Goal: Contribute content

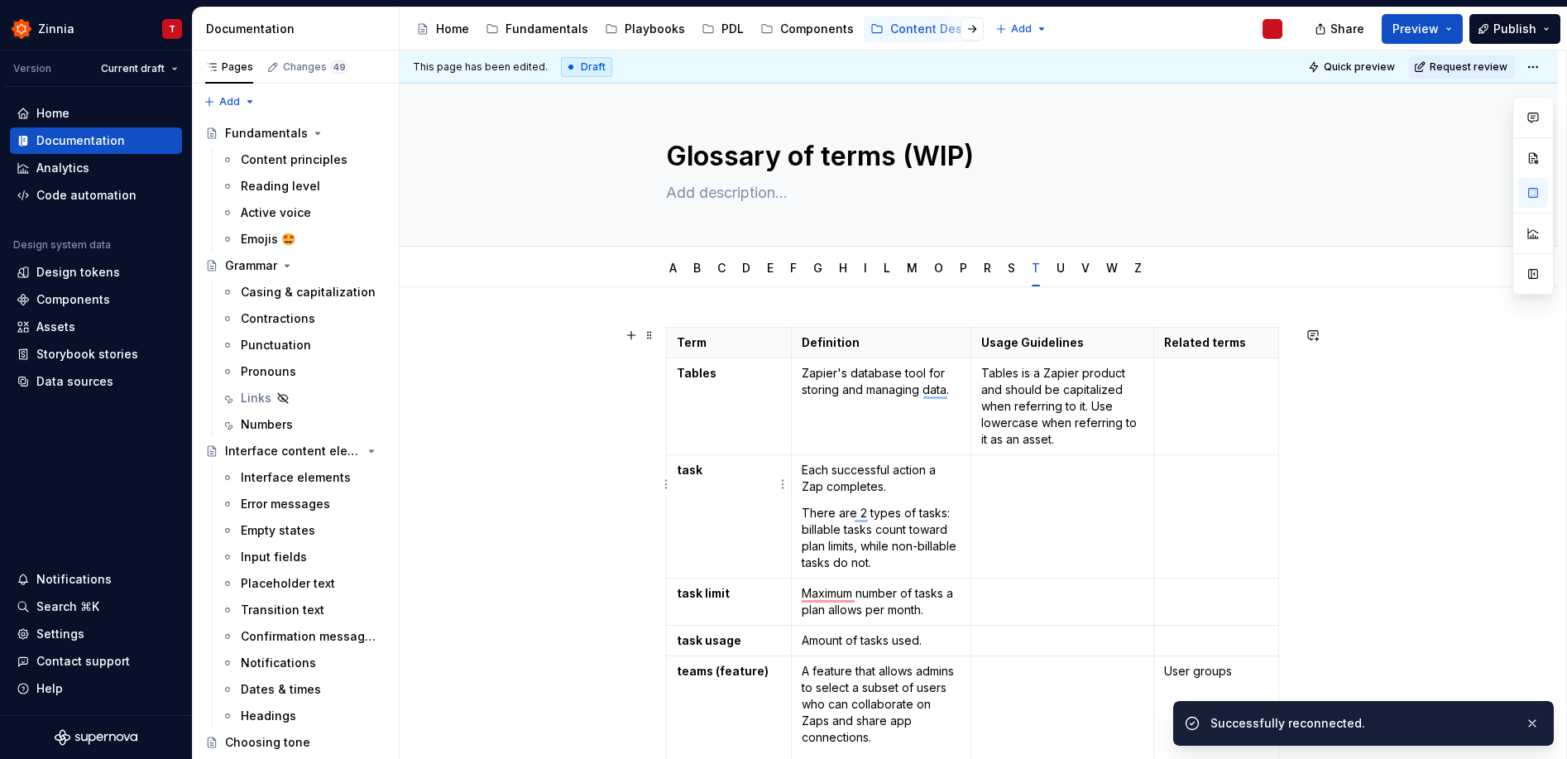
scroll to position [569, 0]
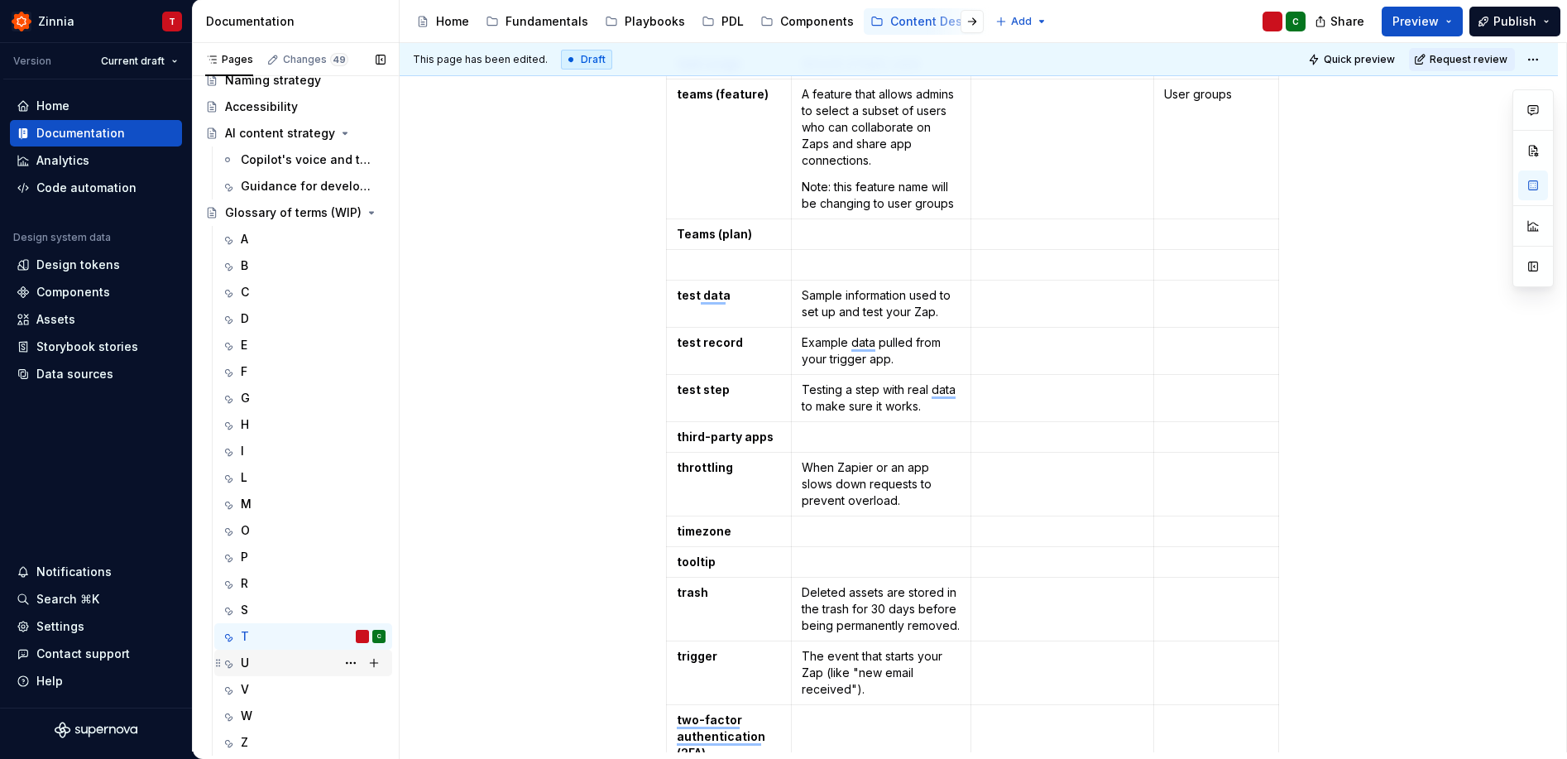
click at [286, 663] on div "U" at bounding box center [313, 662] width 145 height 23
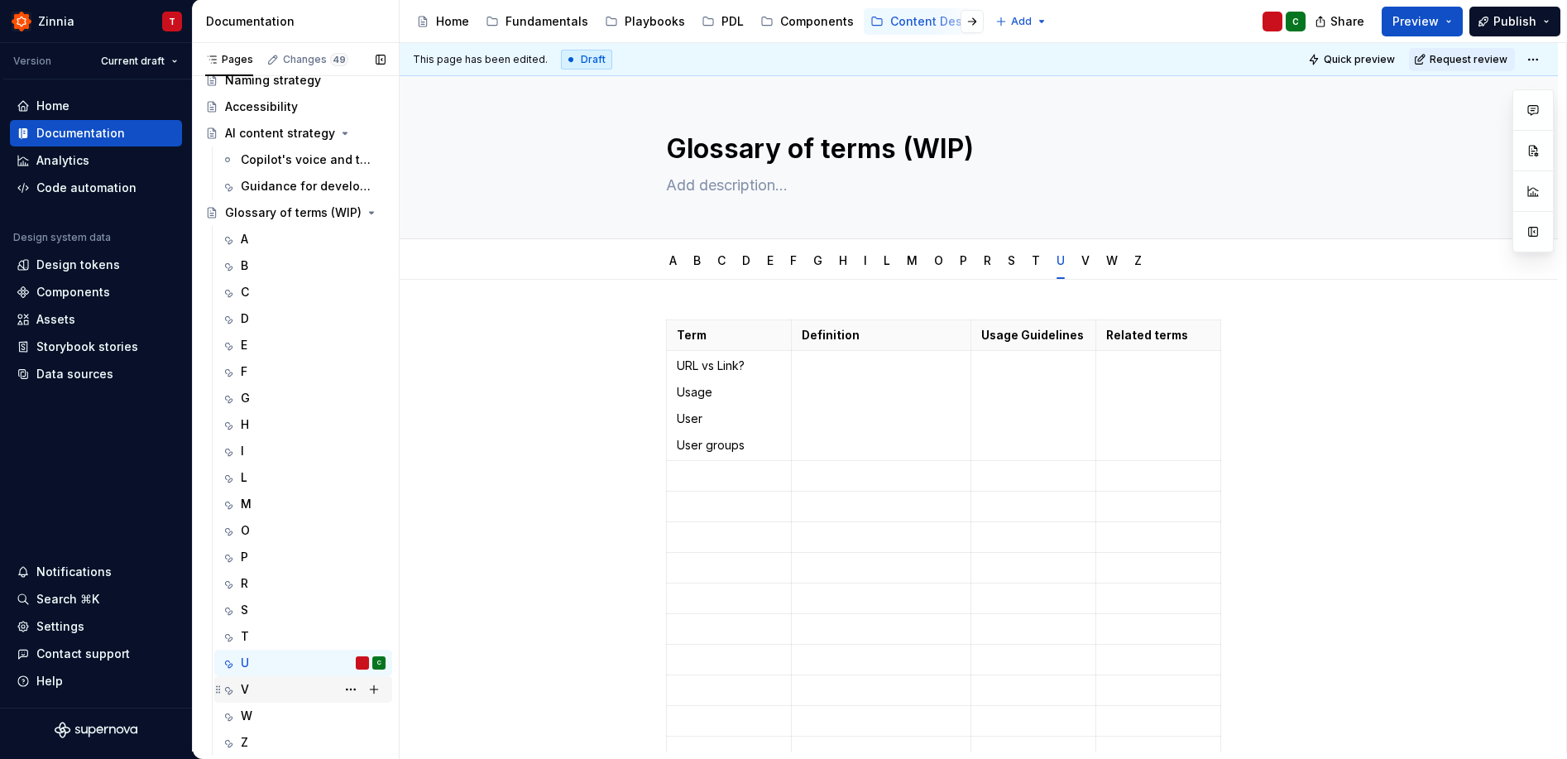
click at [306, 689] on div "V" at bounding box center [313, 689] width 145 height 23
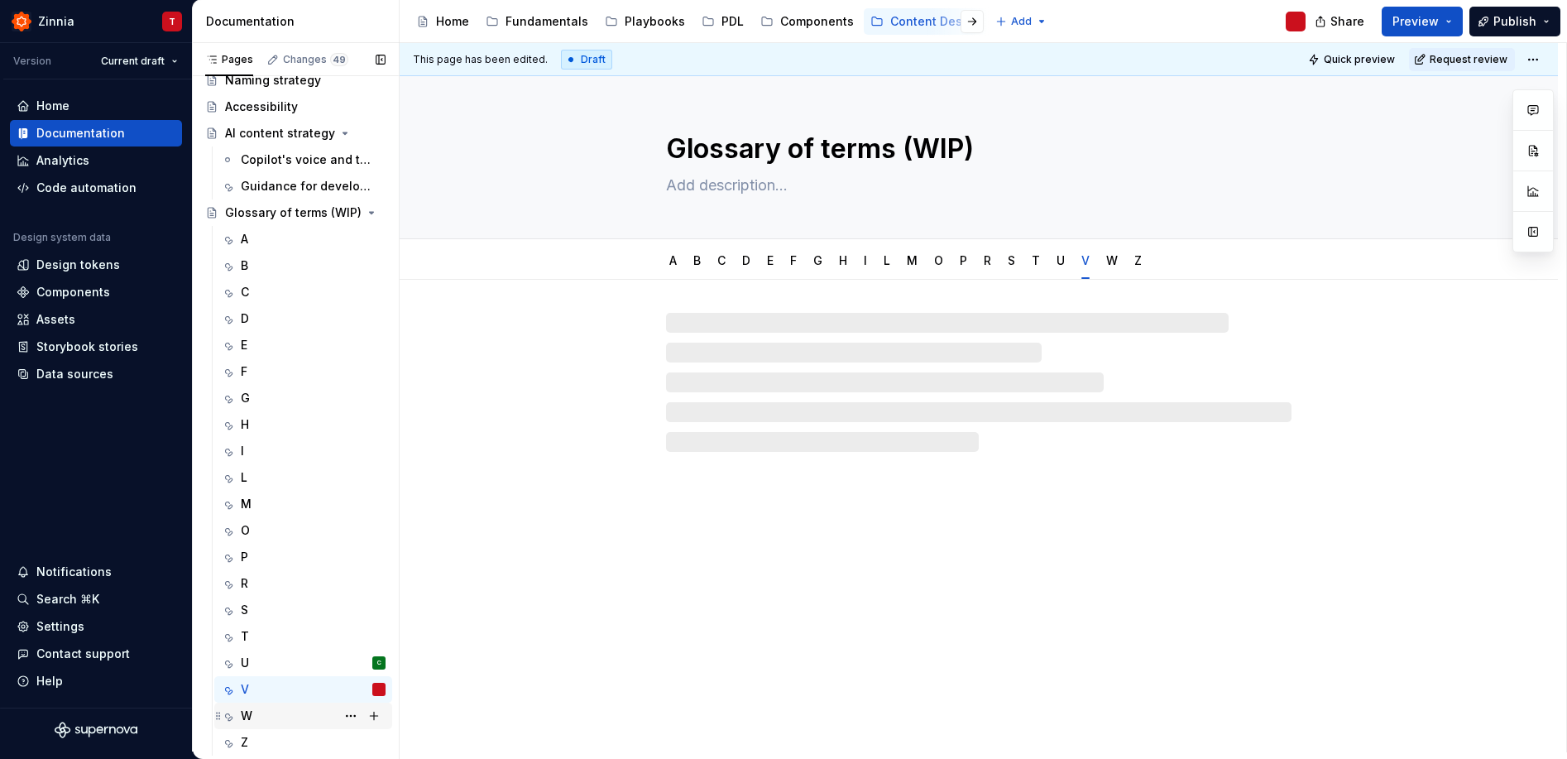
click at [297, 712] on div "W" at bounding box center [313, 715] width 145 height 23
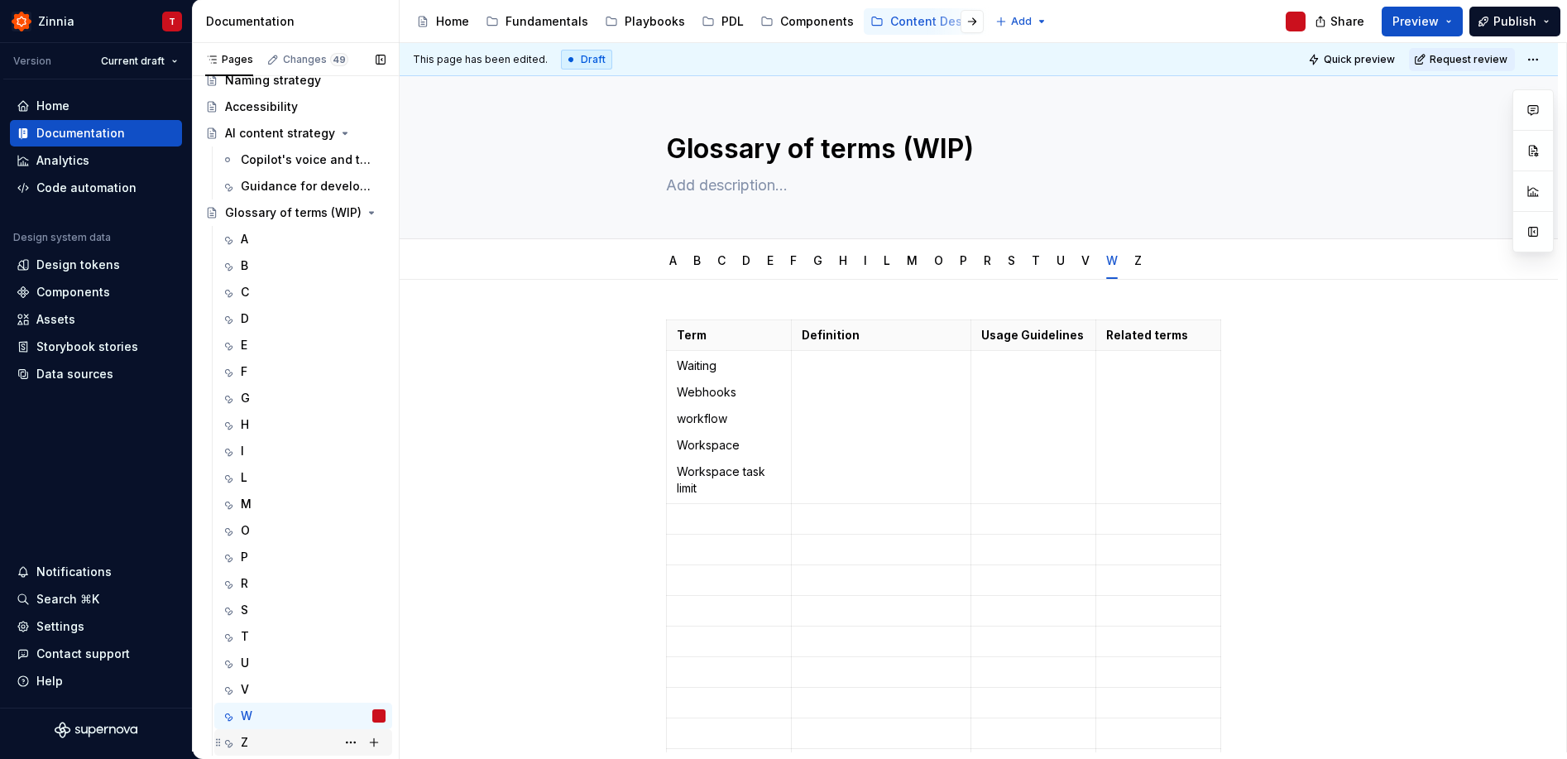
click at [272, 743] on div "Z" at bounding box center [313, 742] width 145 height 23
click at [266, 711] on div "W C" at bounding box center [313, 715] width 145 height 23
click at [276, 635] on div "T" at bounding box center [313, 636] width 145 height 23
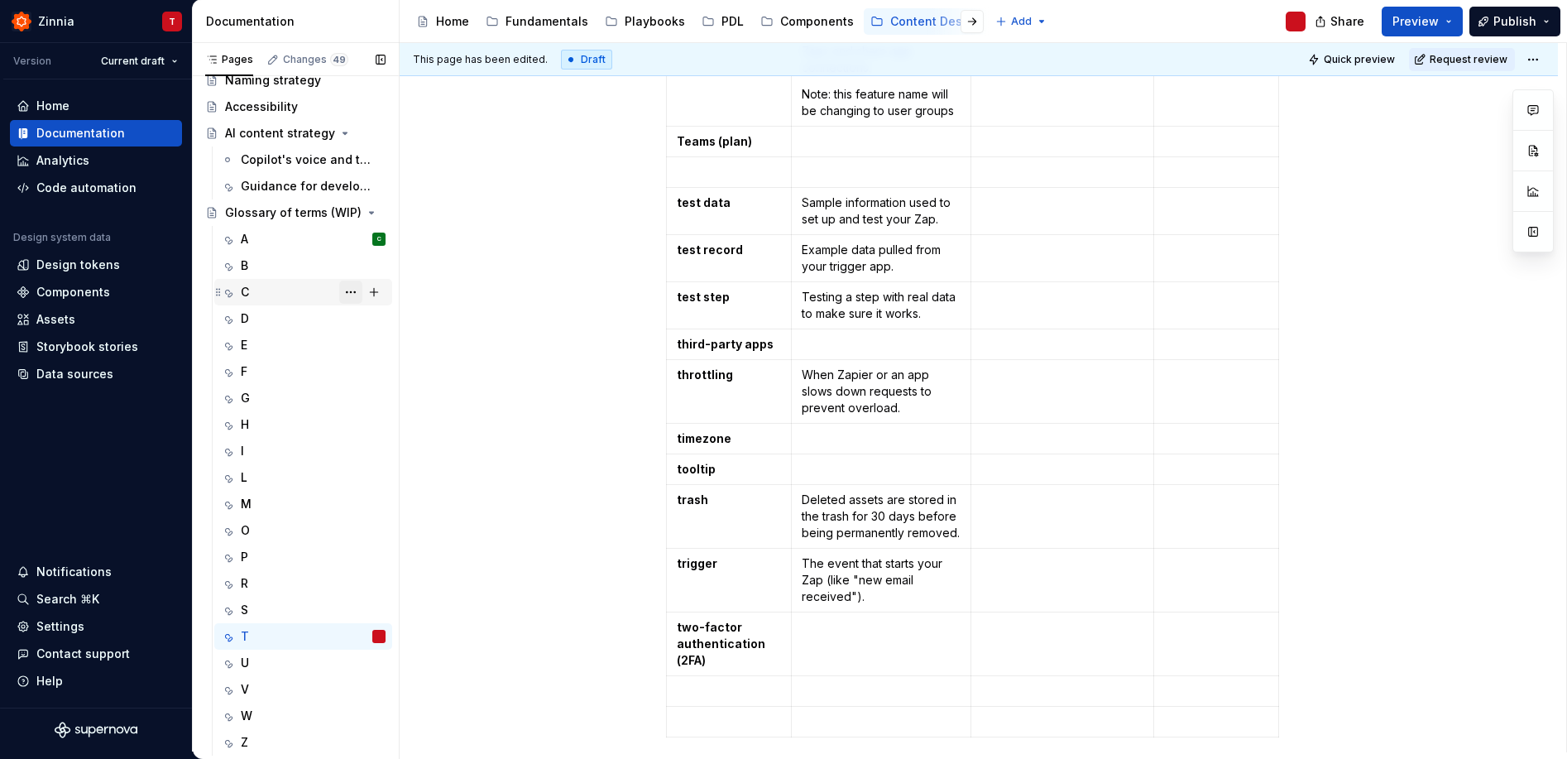
scroll to position [663, 0]
click at [305, 239] on div "A C" at bounding box center [313, 239] width 145 height 23
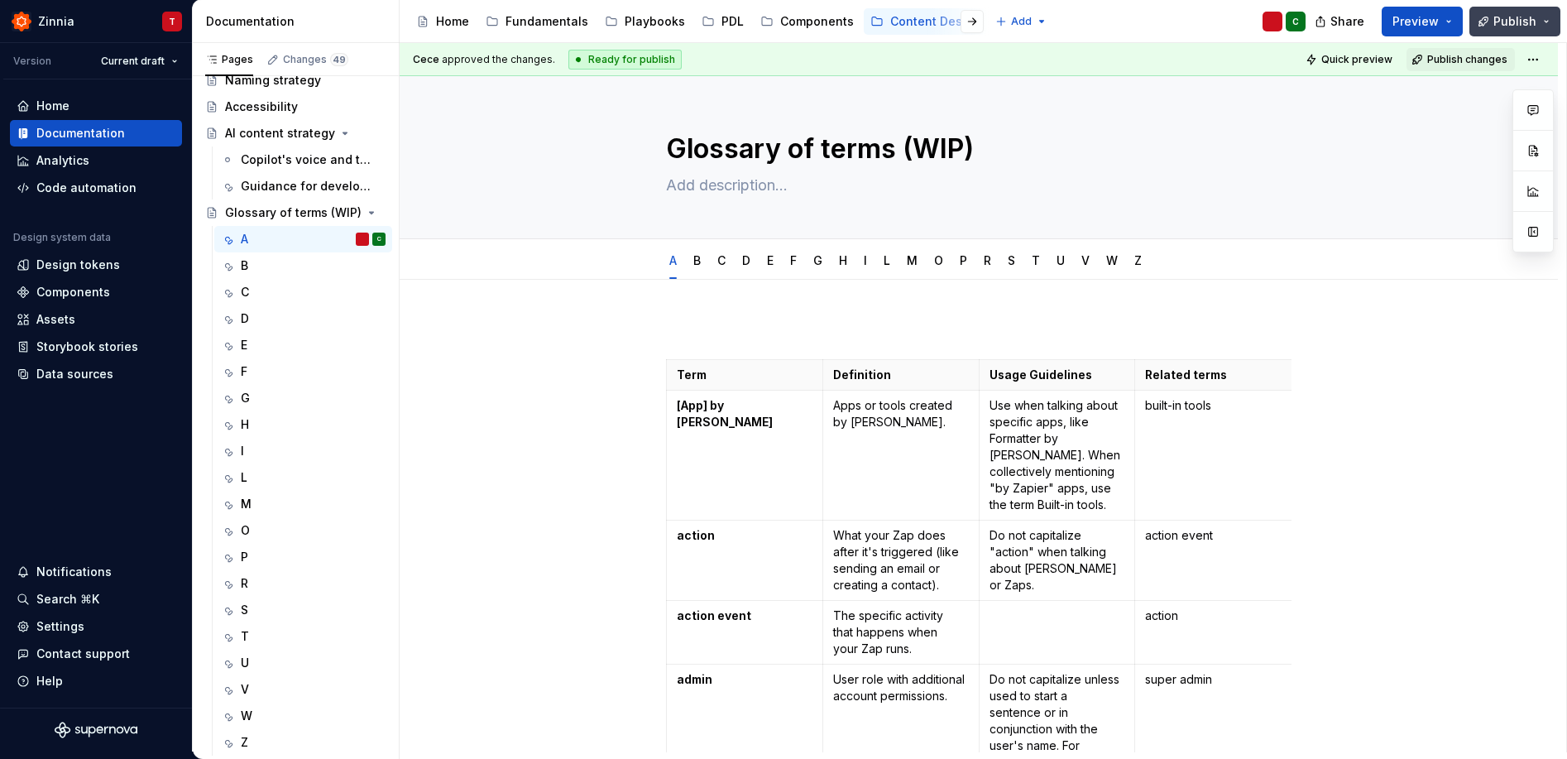
click at [1540, 20] on button "Publish" at bounding box center [1515, 22] width 91 height 30
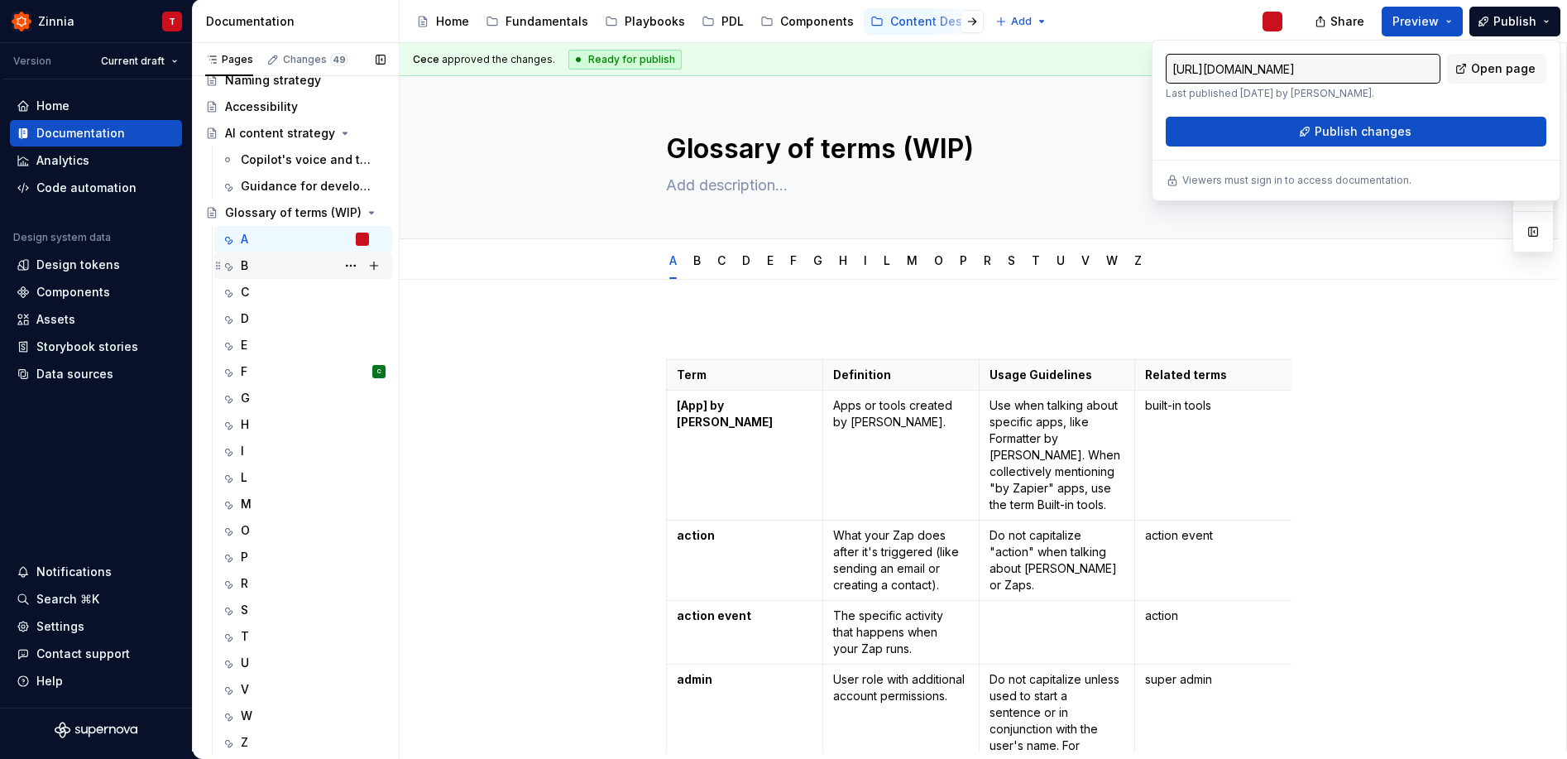
click at [299, 276] on div "B" at bounding box center [313, 265] width 145 height 23
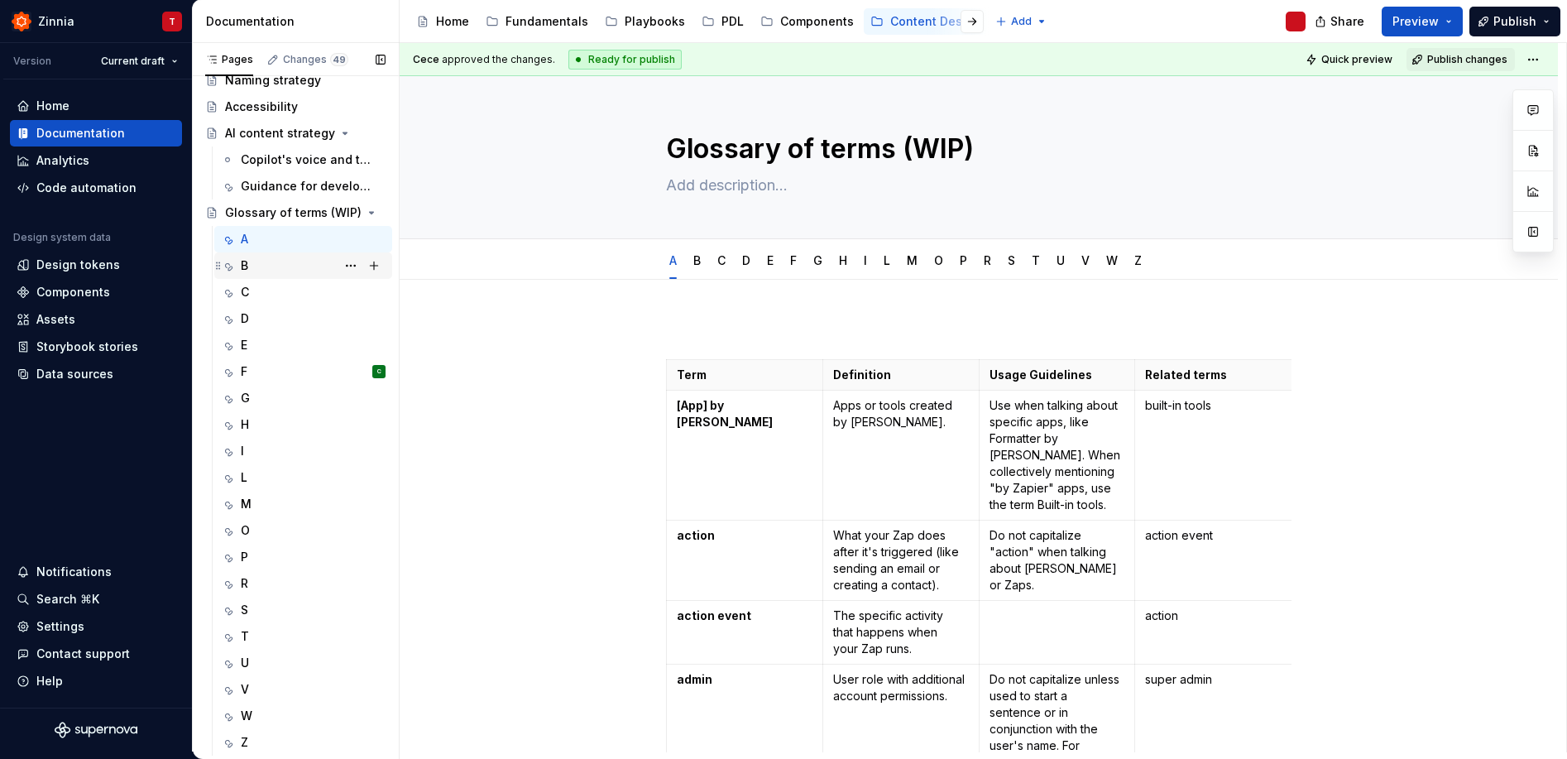
click at [295, 268] on div "B" at bounding box center [313, 265] width 145 height 23
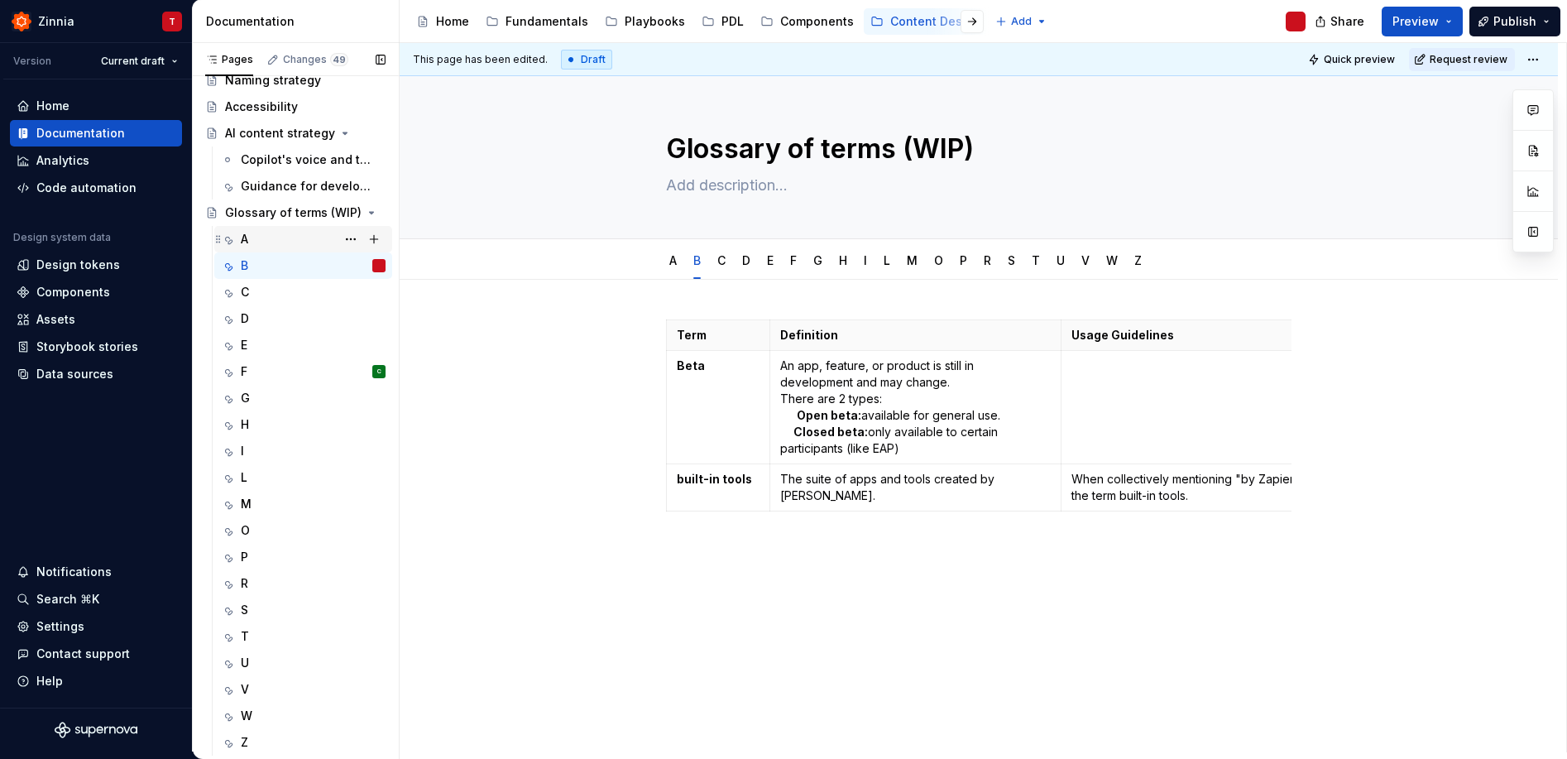
click at [286, 234] on div "A" at bounding box center [313, 239] width 145 height 23
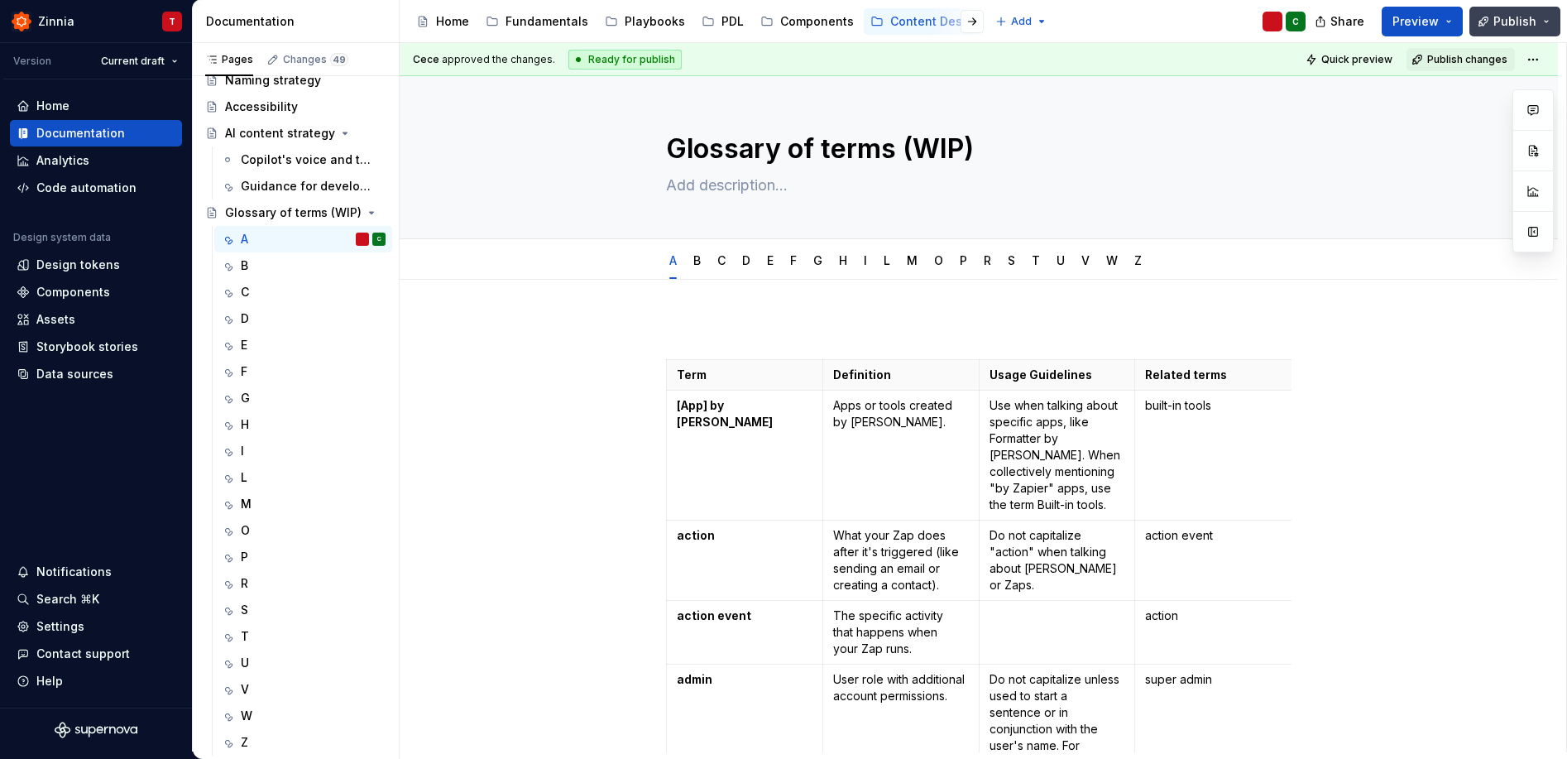
click at [1554, 16] on button "Publish" at bounding box center [1515, 22] width 91 height 30
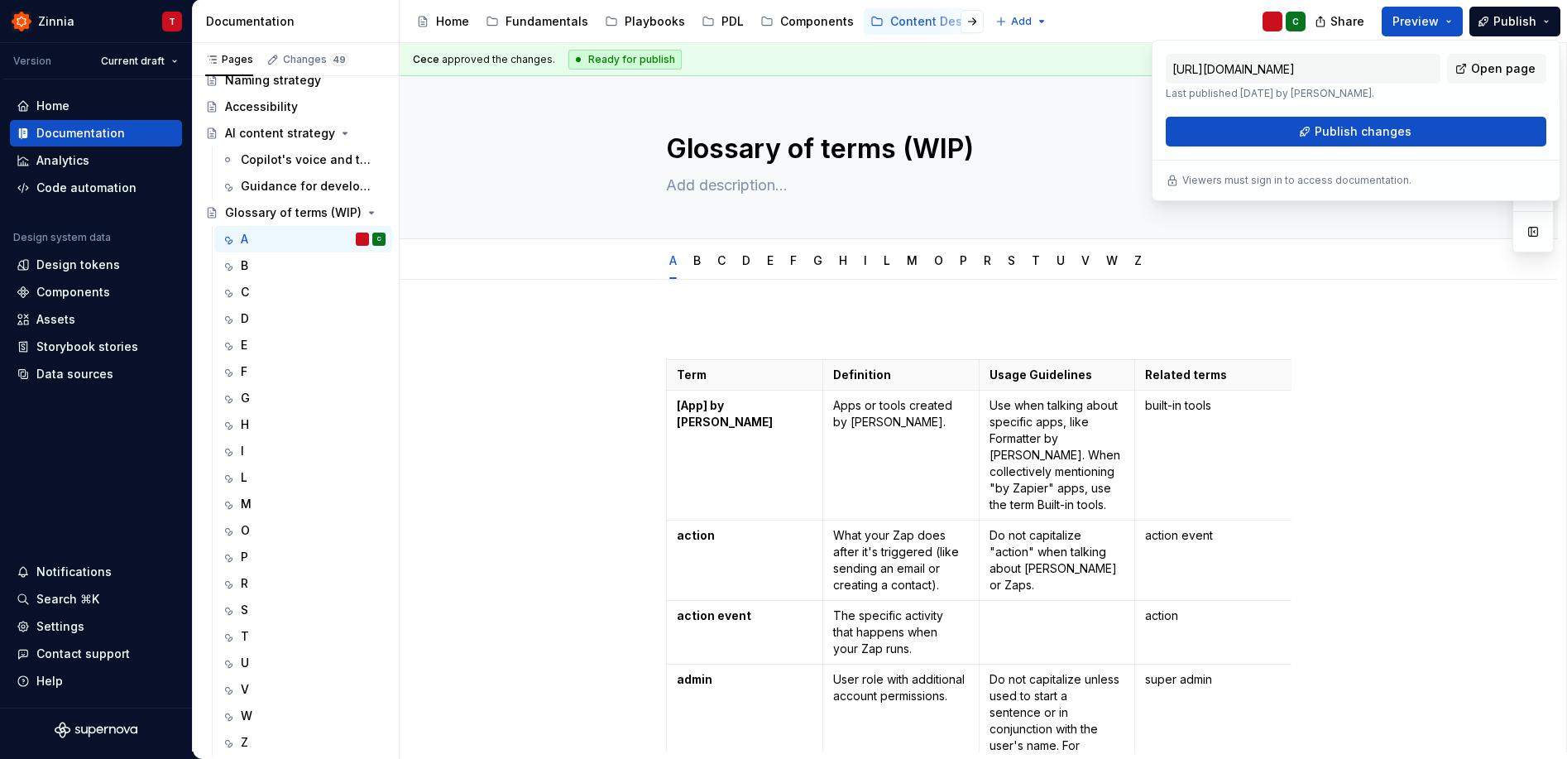
drag, startPoint x: 1384, startPoint y: 133, endPoint x: 1436, endPoint y: 311, distance: 185.2
click at [1436, 311] on body "Zinnia T Version Current draft Home Documentation Analytics Code automation Des…" at bounding box center [783, 379] width 1567 height 759
click at [1397, 132] on span "Publish changes" at bounding box center [1363, 131] width 97 height 17
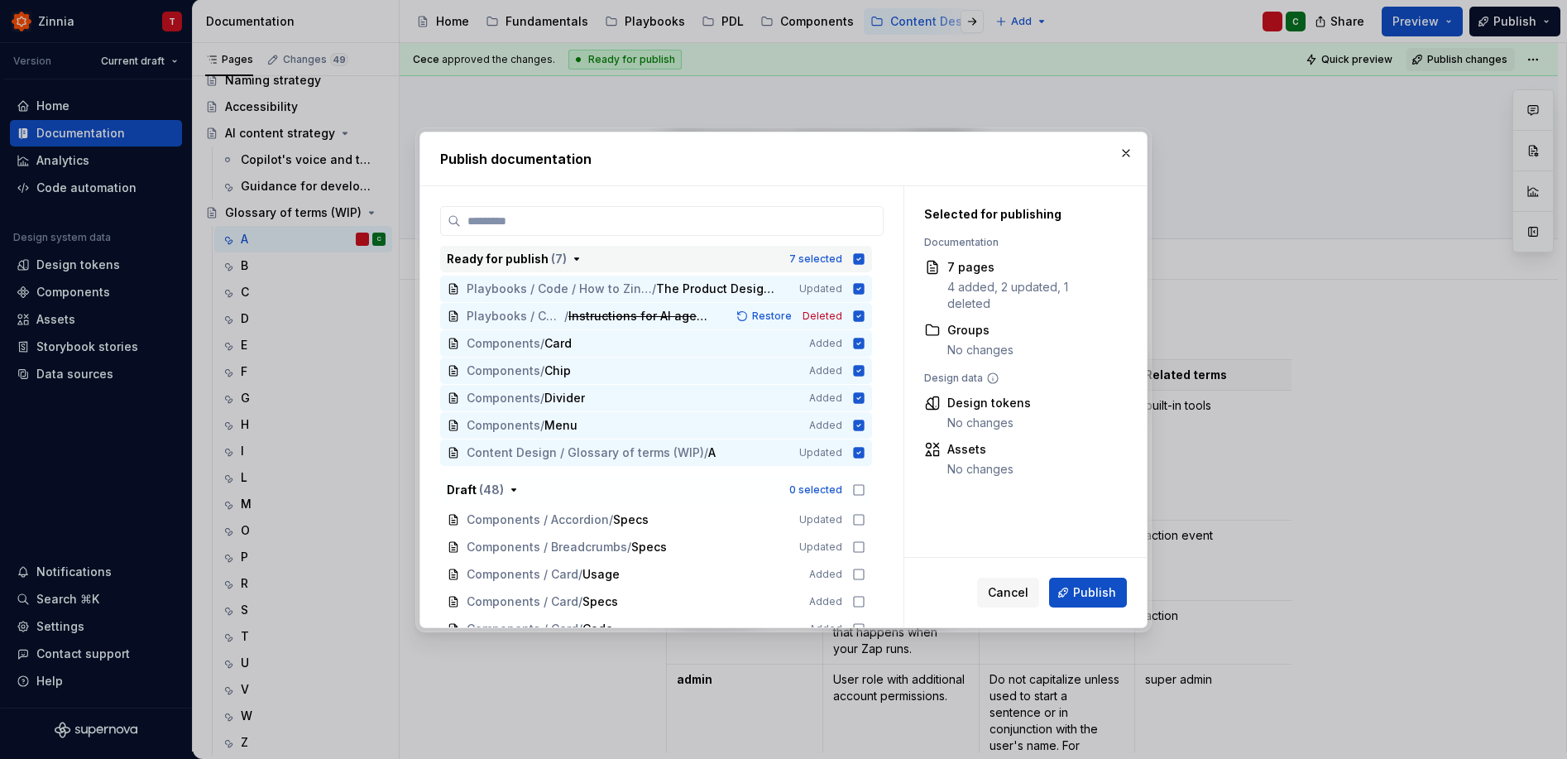
click at [859, 259] on icon "button" at bounding box center [859, 258] width 11 height 11
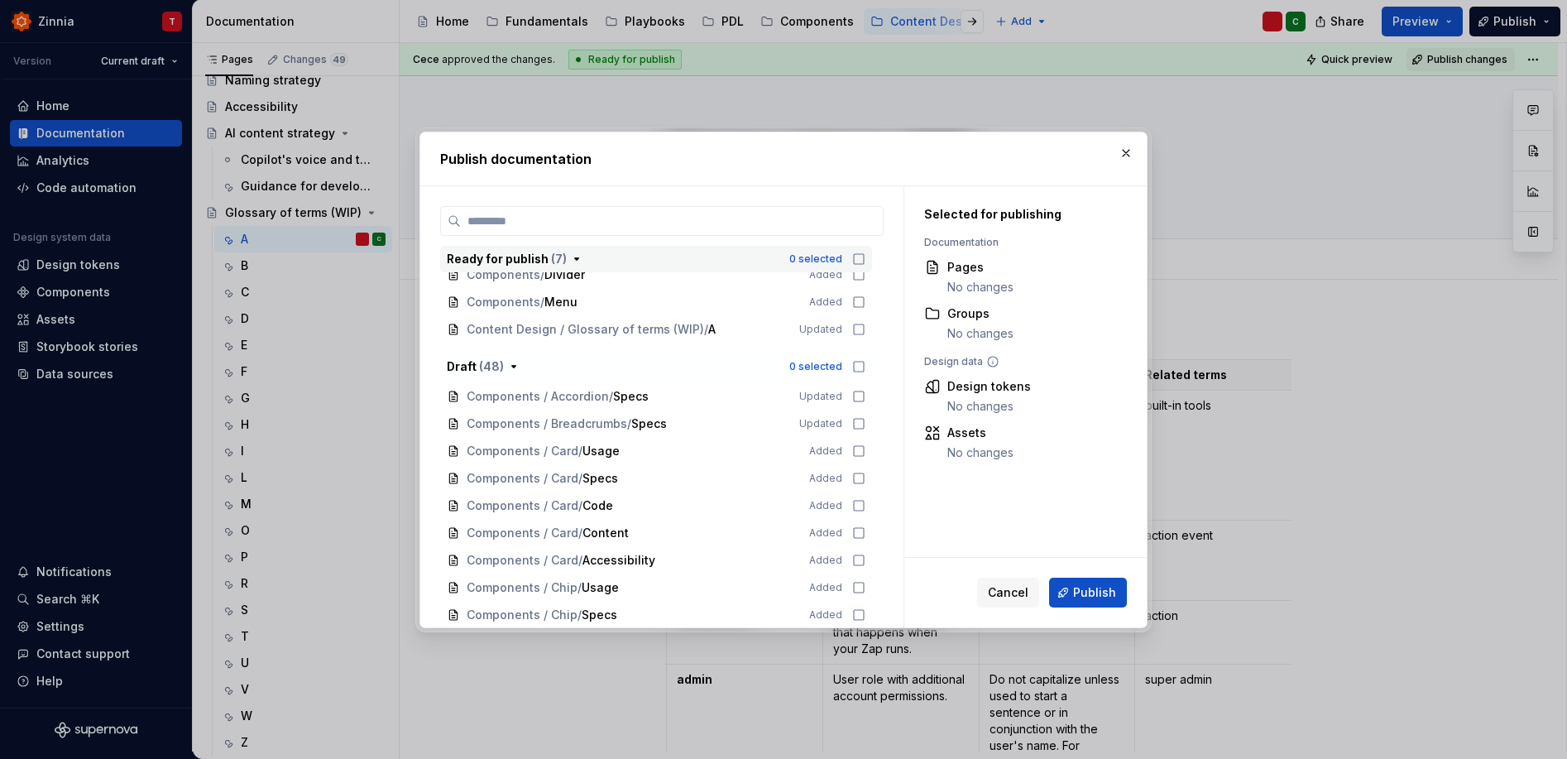
scroll to position [86, 0]
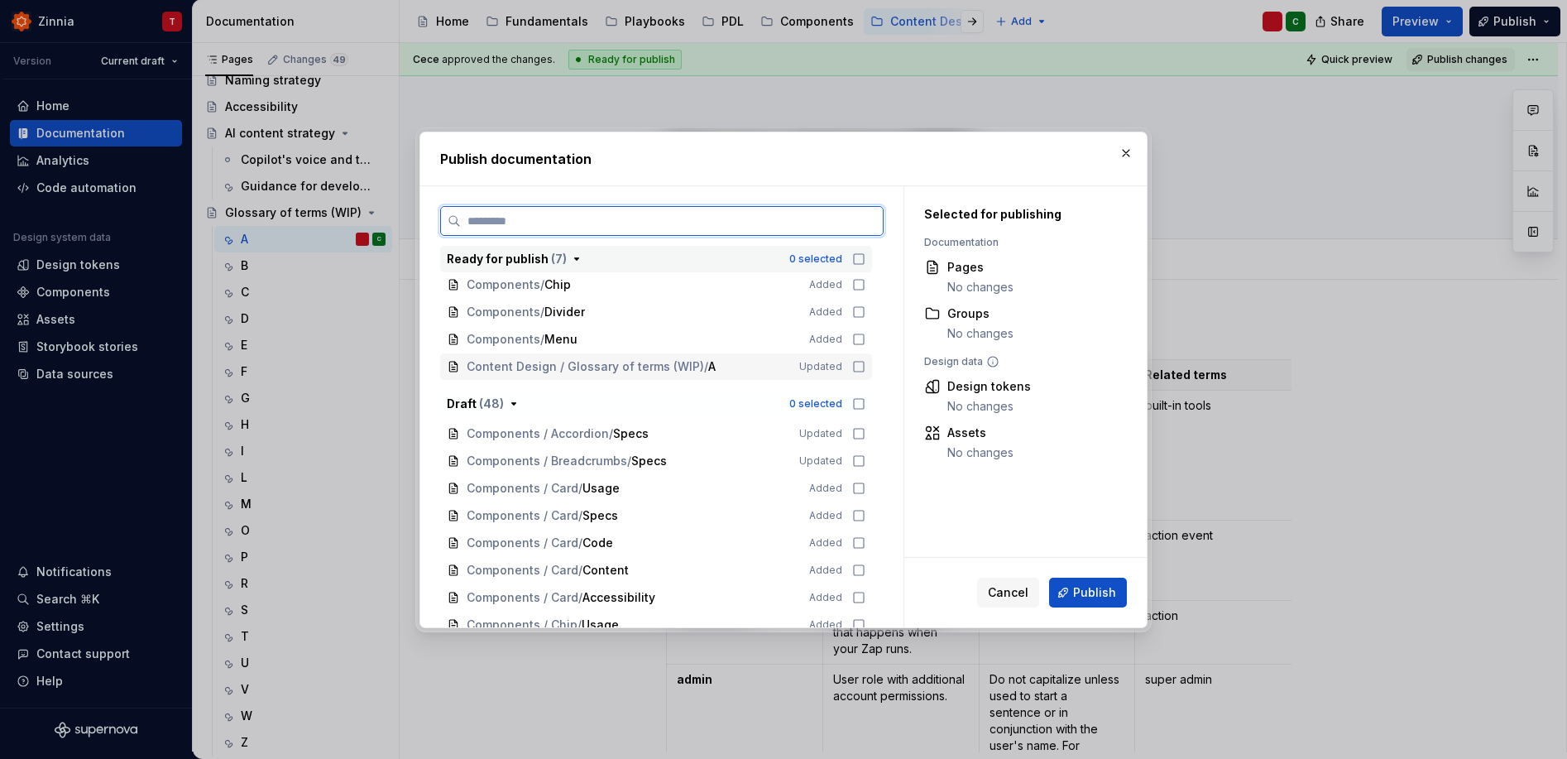
click at [855, 371] on icon at bounding box center [859, 367] width 10 height 10
click at [1096, 597] on span "Publish" at bounding box center [1094, 592] width 43 height 17
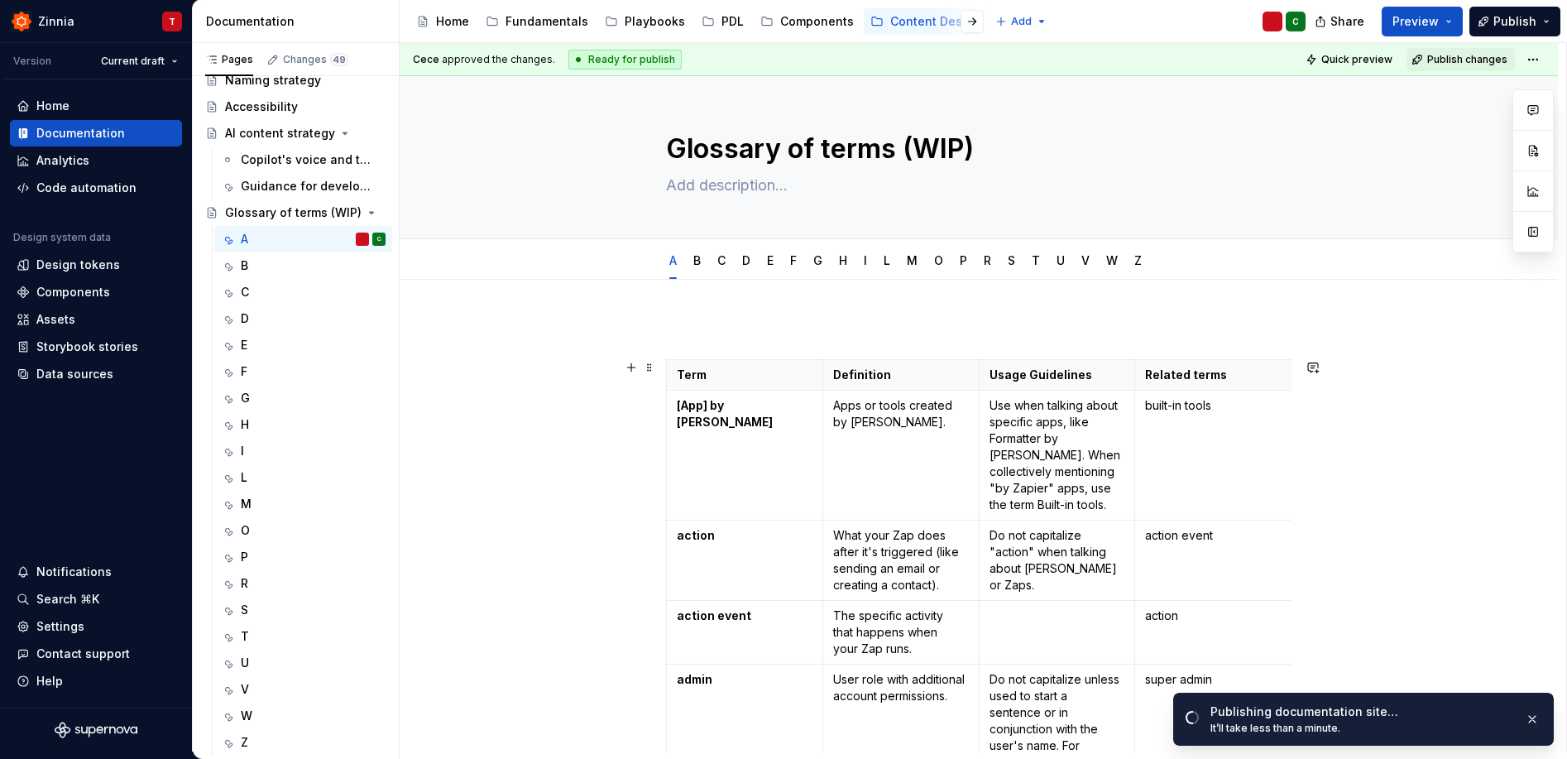
scroll to position [3, 0]
click at [293, 211] on div "Glossary of terms (WIP)" at bounding box center [272, 212] width 94 height 17
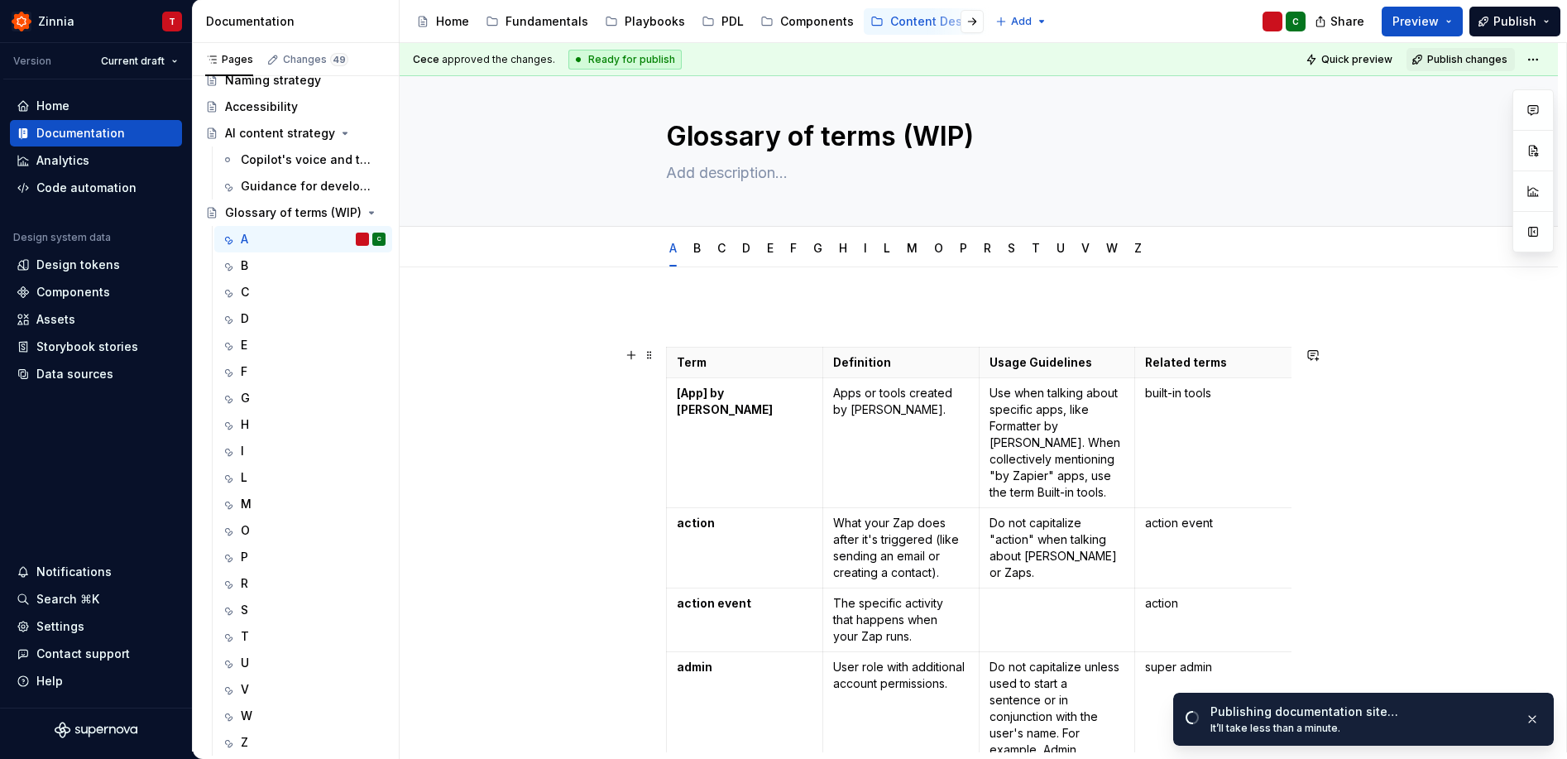
scroll to position [13, 0]
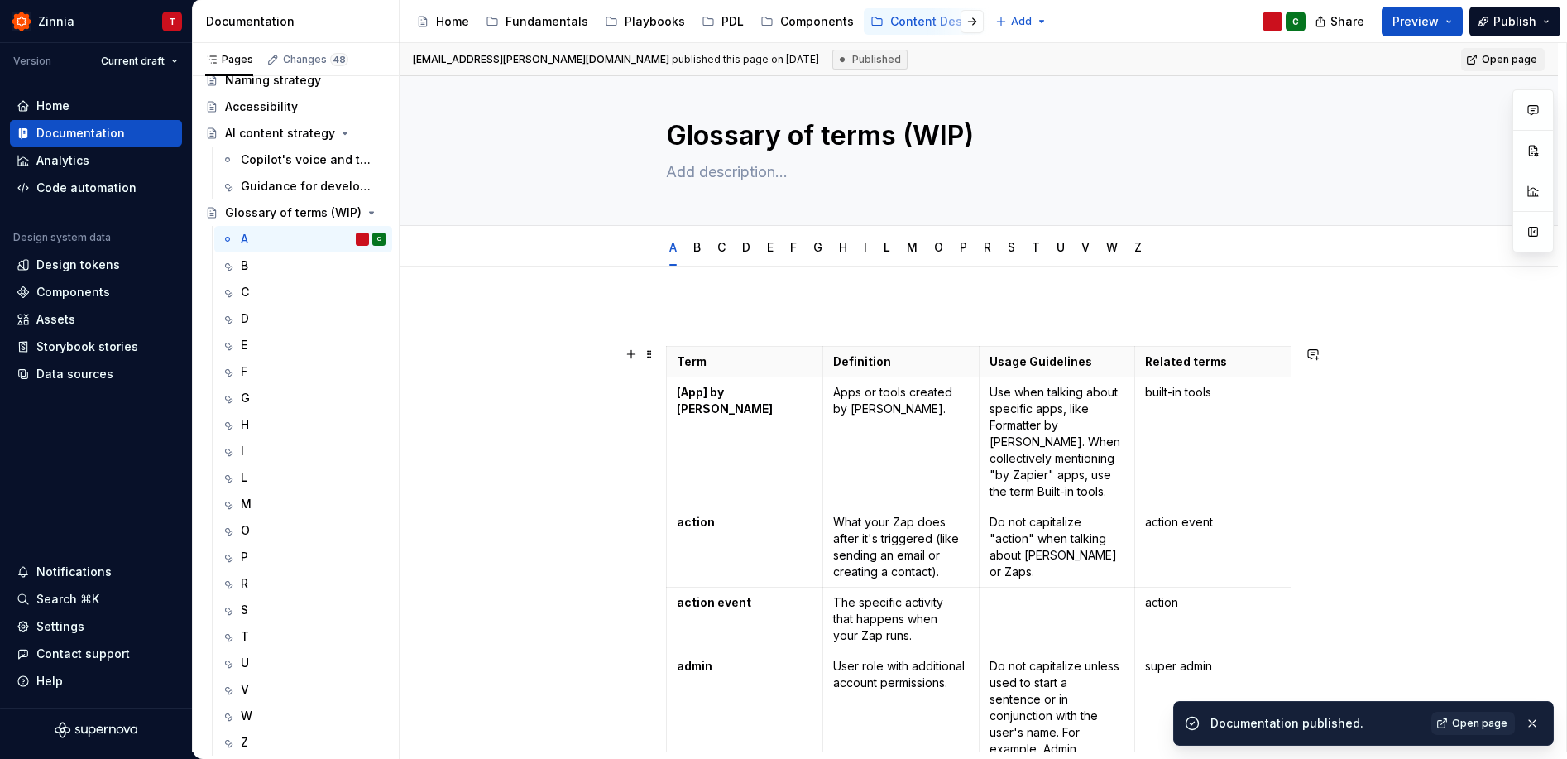
click at [1489, 730] on link "Open page" at bounding box center [1474, 723] width 84 height 23
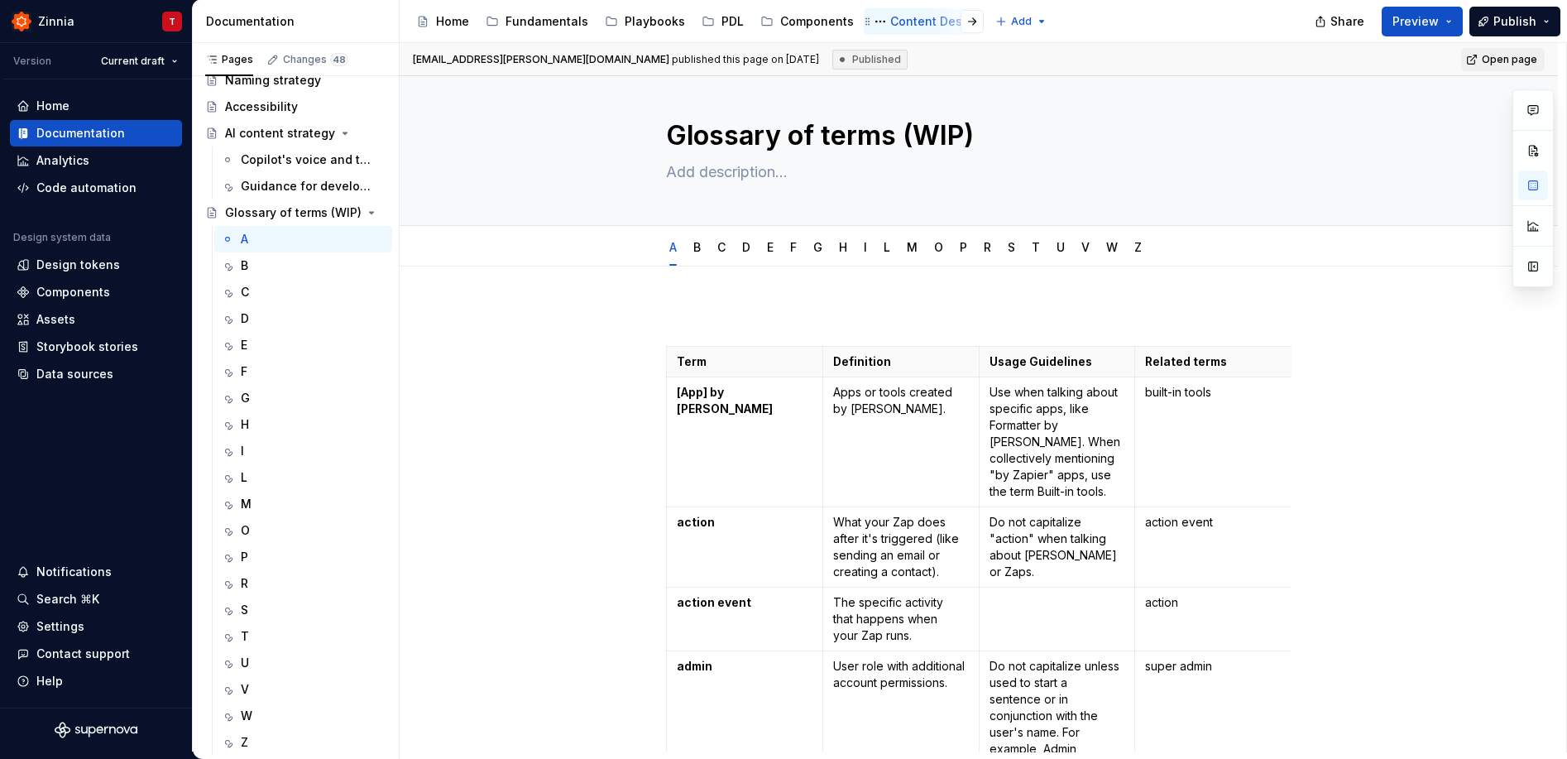
type textarea "*"
